Goal: Information Seeking & Learning: Learn about a topic

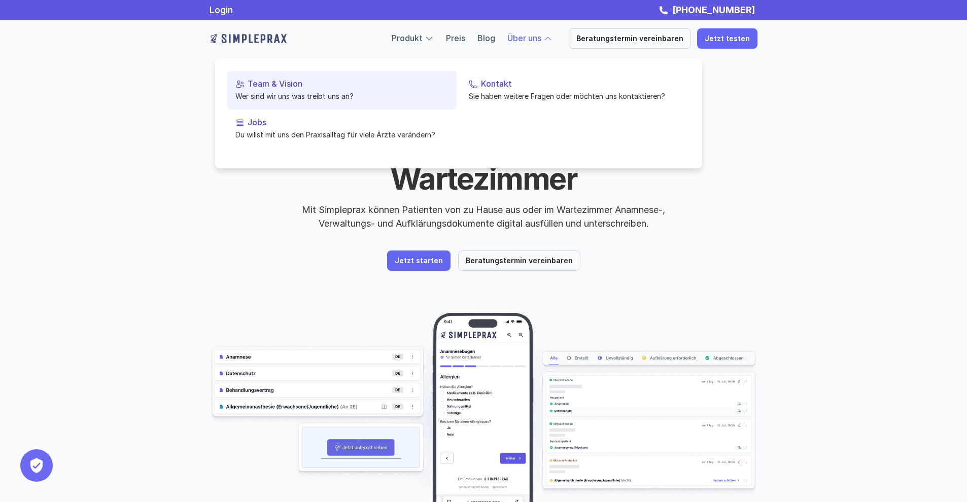
click at [266, 89] on link "Team & Vision Wer sind wir uns was treibt uns an?" at bounding box center [341, 90] width 229 height 39
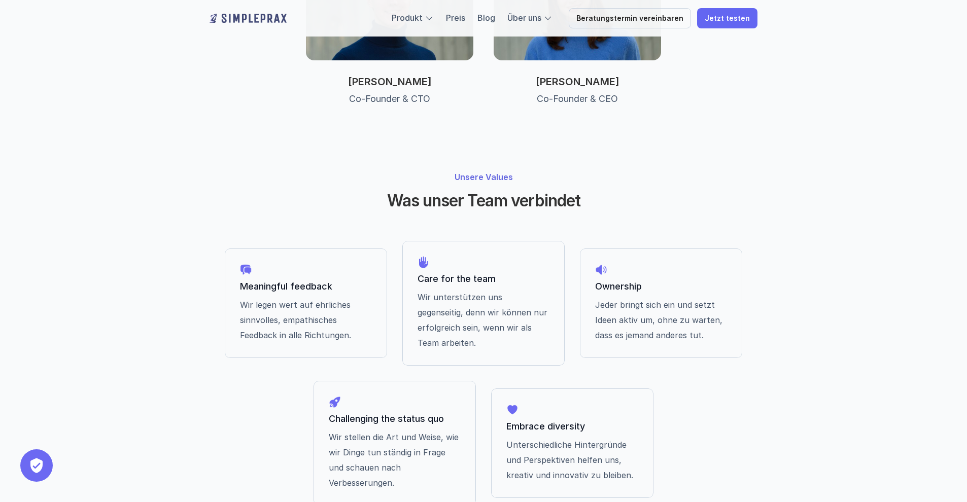
scroll to position [777, 0]
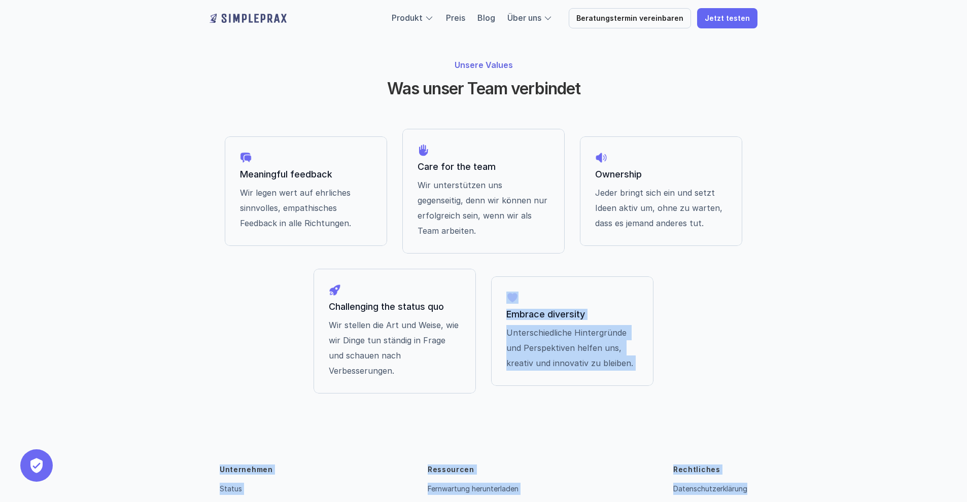
drag, startPoint x: 170, startPoint y: 346, endPoint x: 804, endPoint y: 469, distance: 646.3
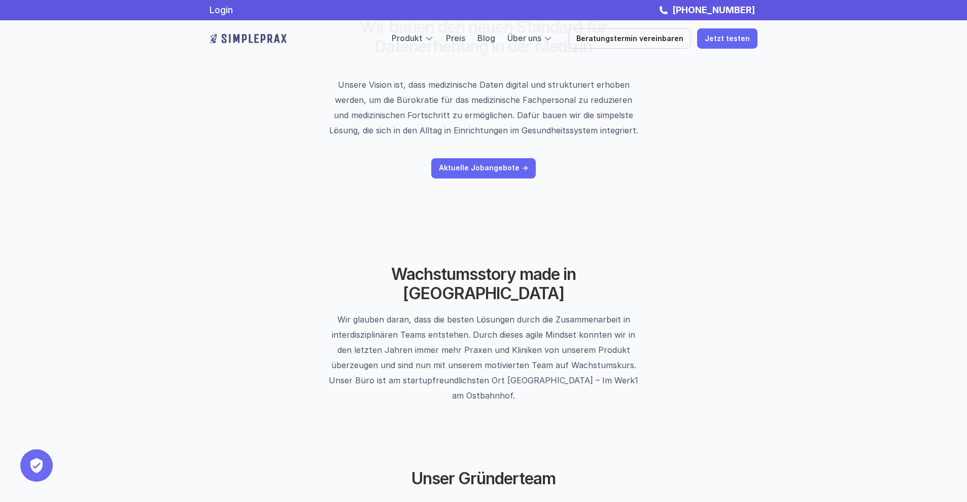
scroll to position [0, 0]
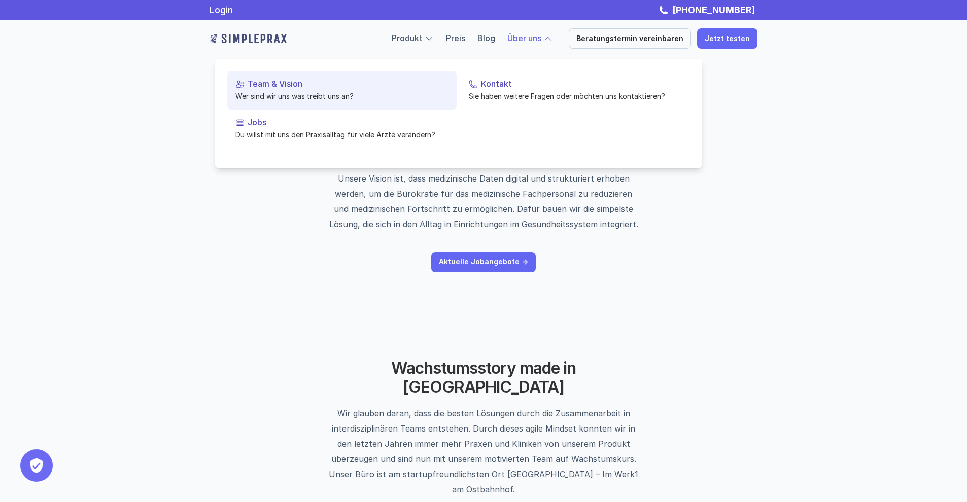
click at [259, 98] on p "Wer sind wir uns was treibt uns an?" at bounding box center [342, 96] width 213 height 11
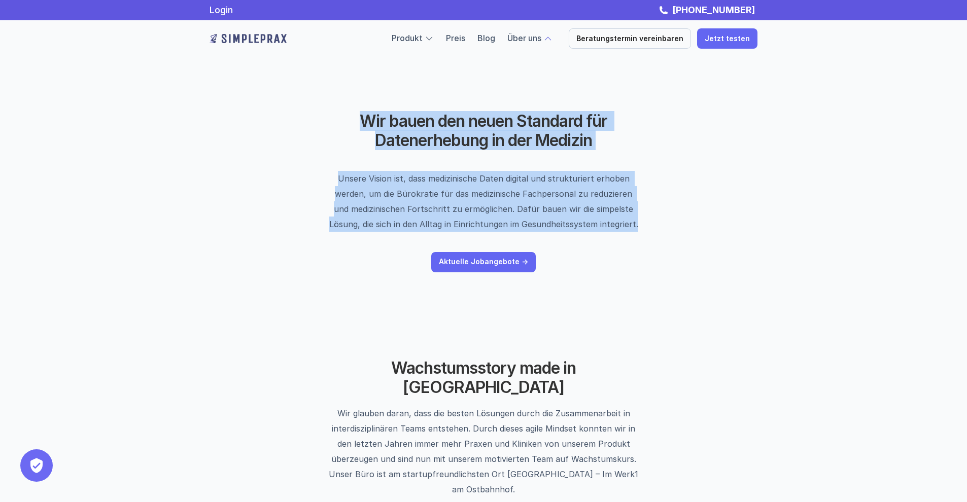
drag, startPoint x: 340, startPoint y: 123, endPoint x: 626, endPoint y: 239, distance: 309.2
click at [626, 239] on header "Wir bauen den neuen Standard für Datenerhebung in der Medizin Unsere Vision ist…" at bounding box center [483, 192] width 609 height 262
click at [632, 248] on header "Wir bauen den neuen Standard für Datenerhebung in der Medizin Unsere Vision ist…" at bounding box center [483, 192] width 609 height 262
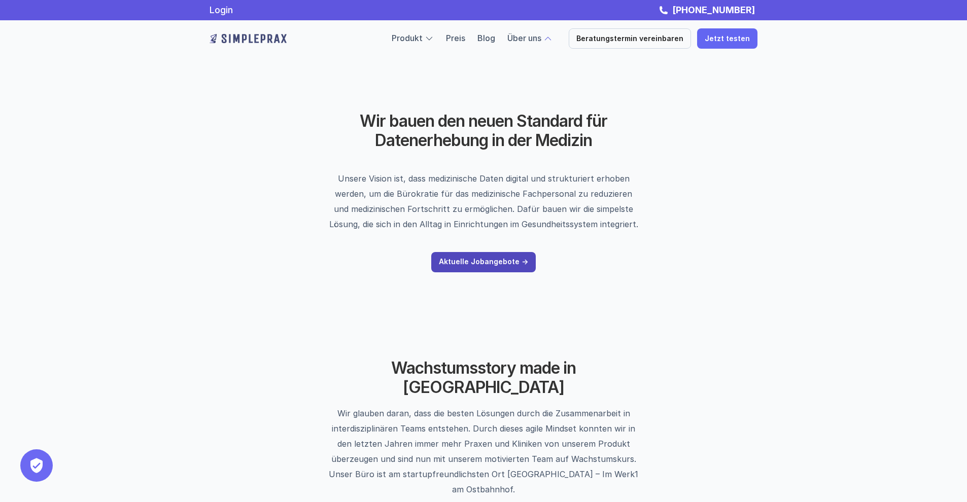
click at [497, 266] on link "Aktuelle Jobangebote ->" at bounding box center [483, 262] width 105 height 20
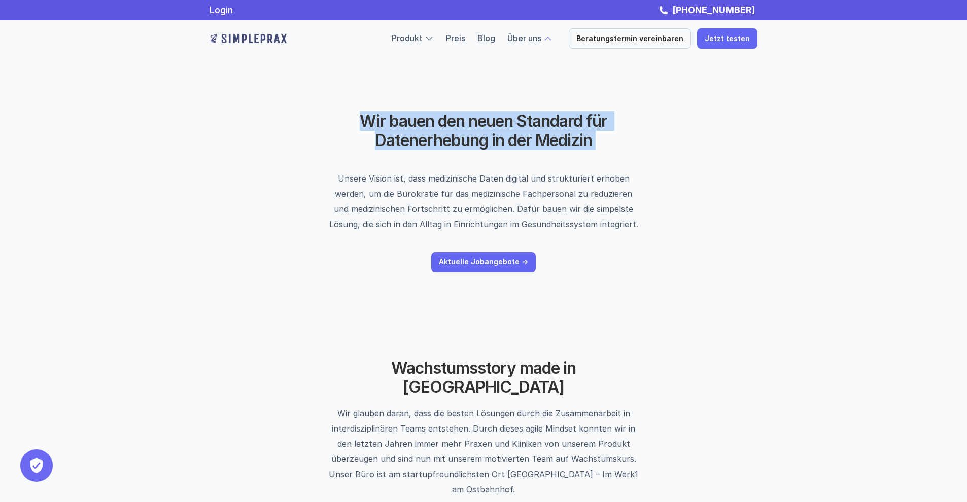
drag, startPoint x: 364, startPoint y: 122, endPoint x: 624, endPoint y: 173, distance: 265.2
click at [623, 171] on header "Wir bauen den neuen Standard für Datenerhebung in der Medizin Unsere Vision ist…" at bounding box center [483, 192] width 609 height 262
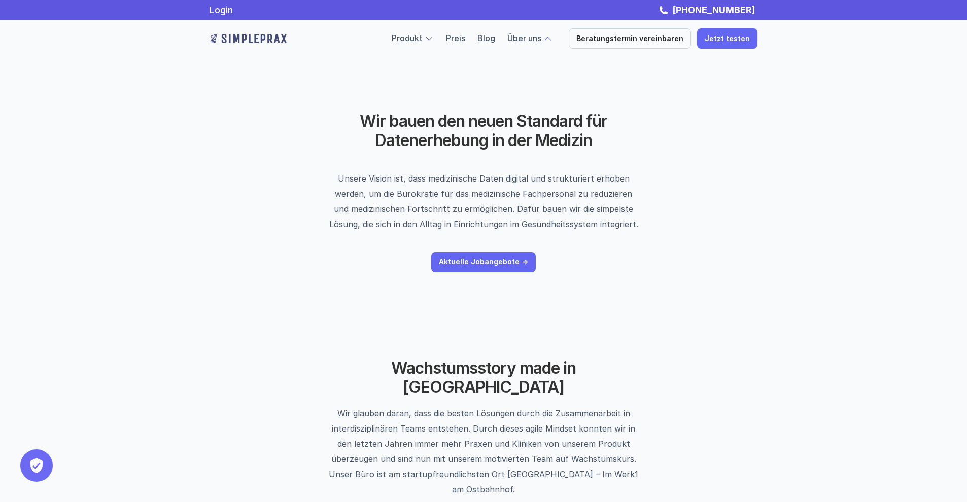
click at [648, 232] on header "Wir bauen den neuen Standard für Datenerhebung in der Medizin Unsere Vision ist…" at bounding box center [483, 192] width 609 height 262
